Goal: Navigation & Orientation: Find specific page/section

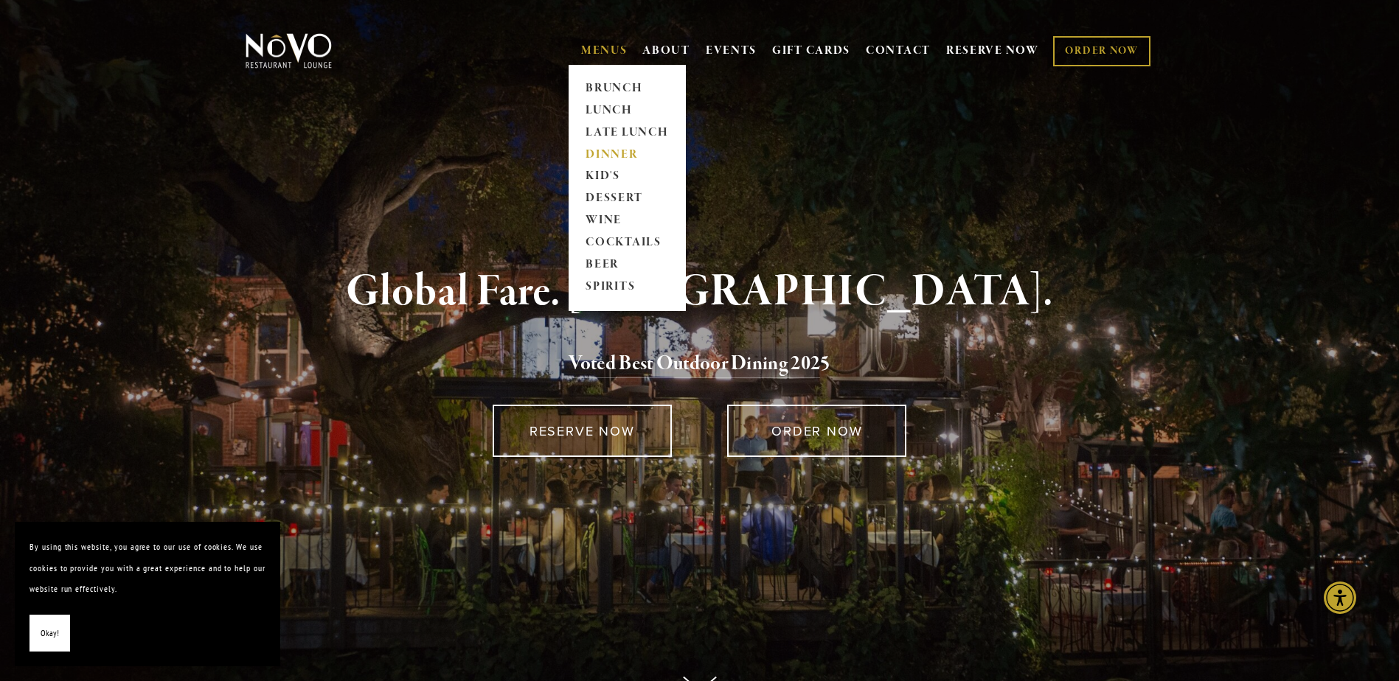
click at [612, 152] on link "DINNER" at bounding box center [627, 155] width 92 height 22
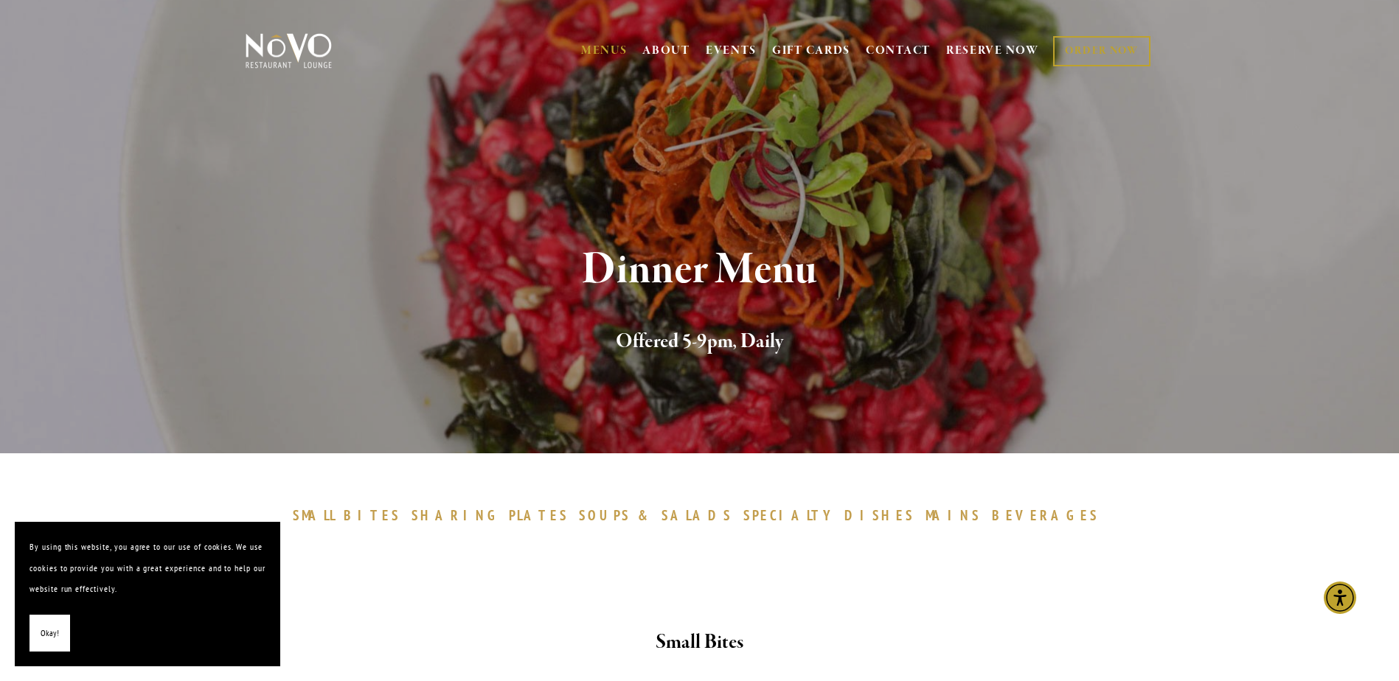
click at [772, 520] on span "SPECIALTY" at bounding box center [790, 515] width 94 height 18
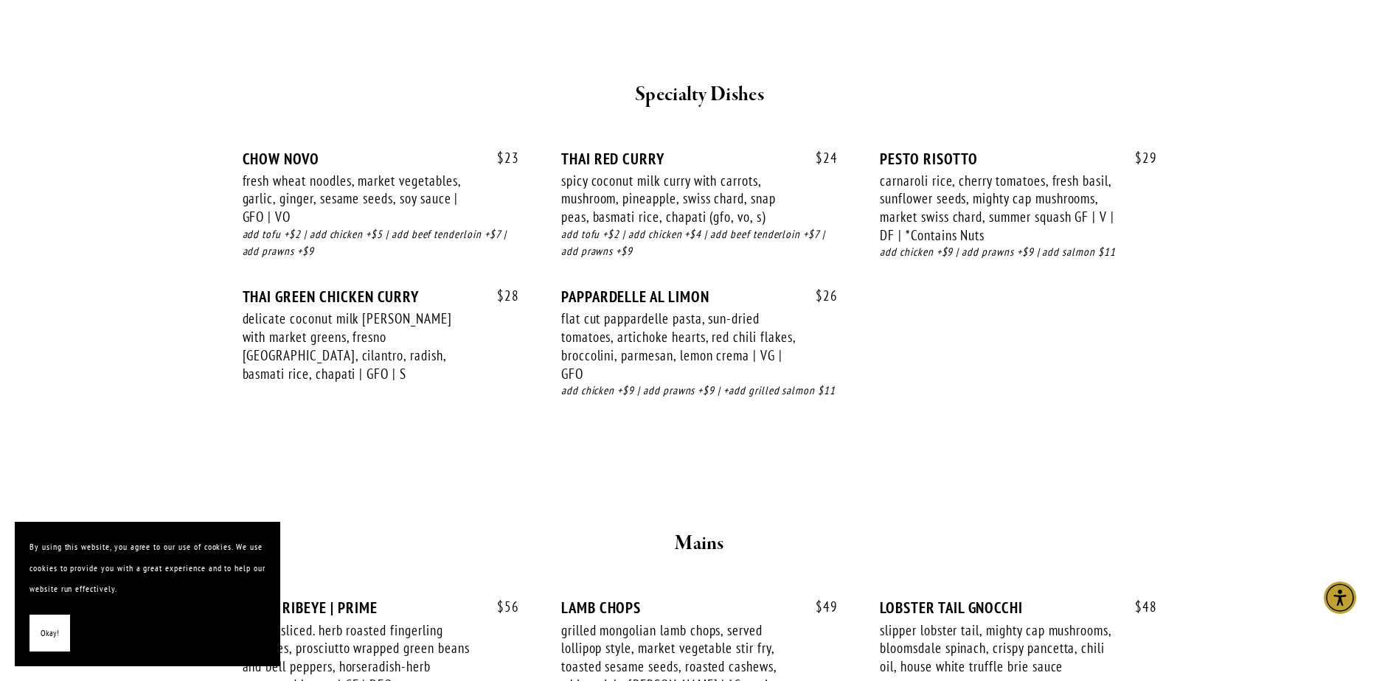
scroll to position [1999, 0]
